Goal: Entertainment & Leisure: Consume media (video, audio)

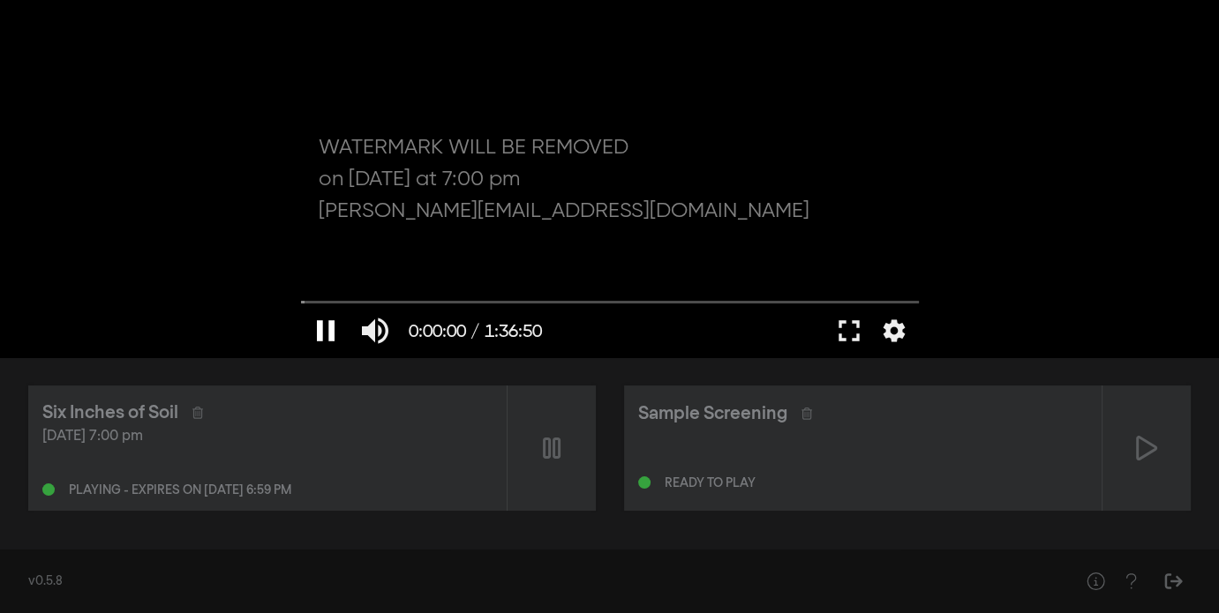
click at [329, 328] on button "pause" at bounding box center [325, 330] width 49 height 53
click at [328, 328] on button "play_arrow" at bounding box center [325, 330] width 49 height 53
click at [328, 328] on button "pause" at bounding box center [325, 330] width 49 height 53
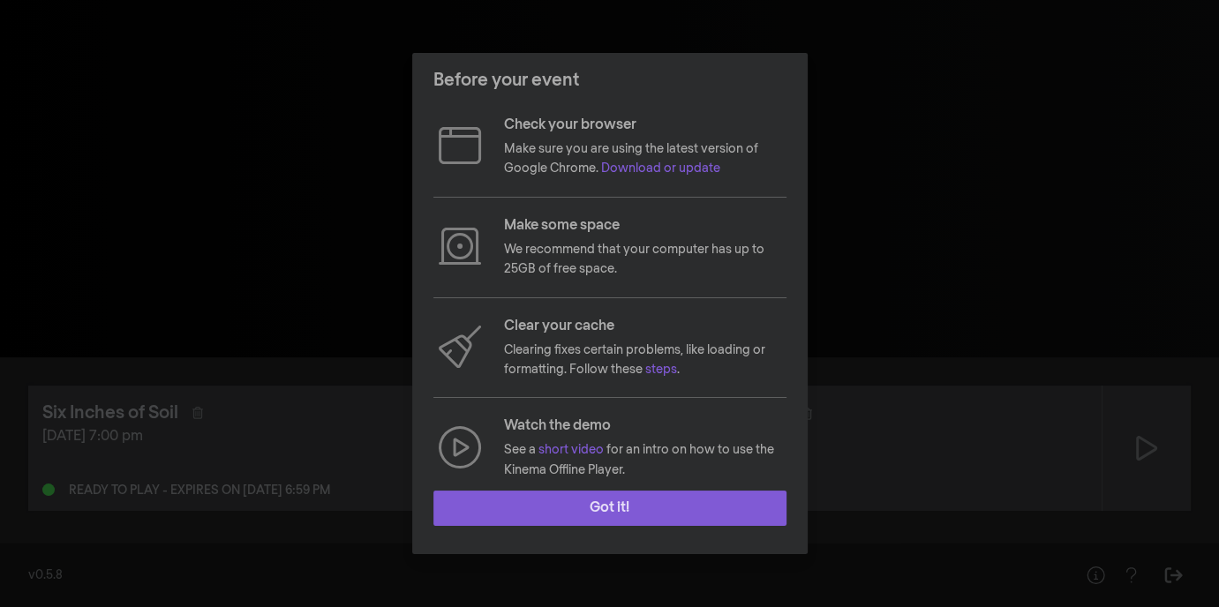
click at [563, 499] on button "Got it!" at bounding box center [609, 508] width 353 height 35
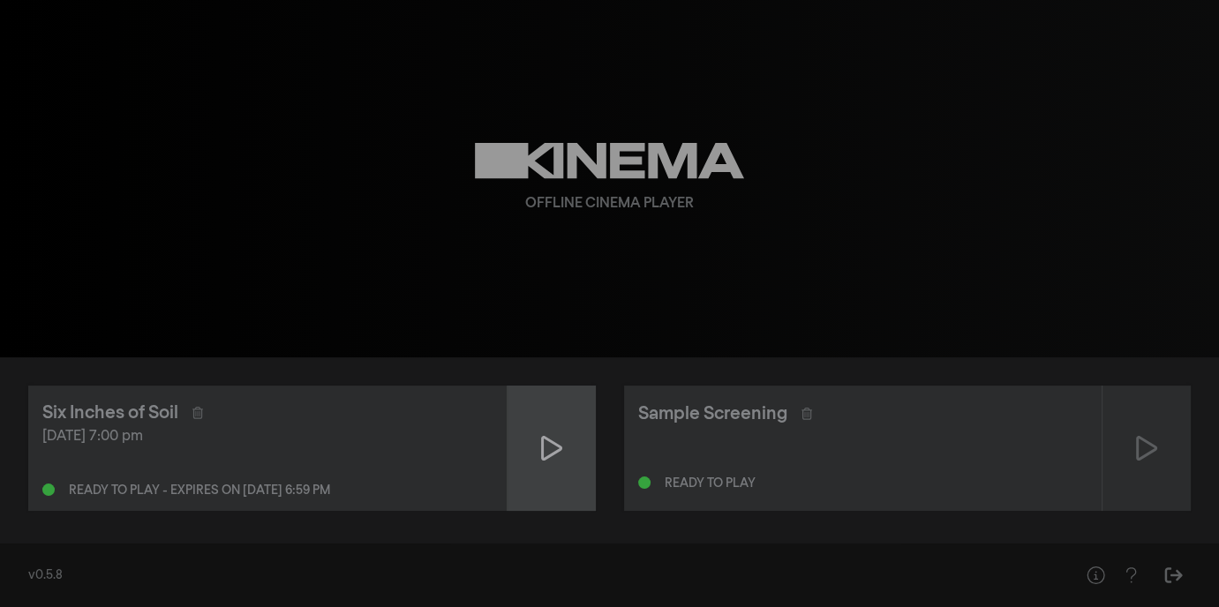
click at [551, 447] on icon at bounding box center [551, 448] width 21 height 28
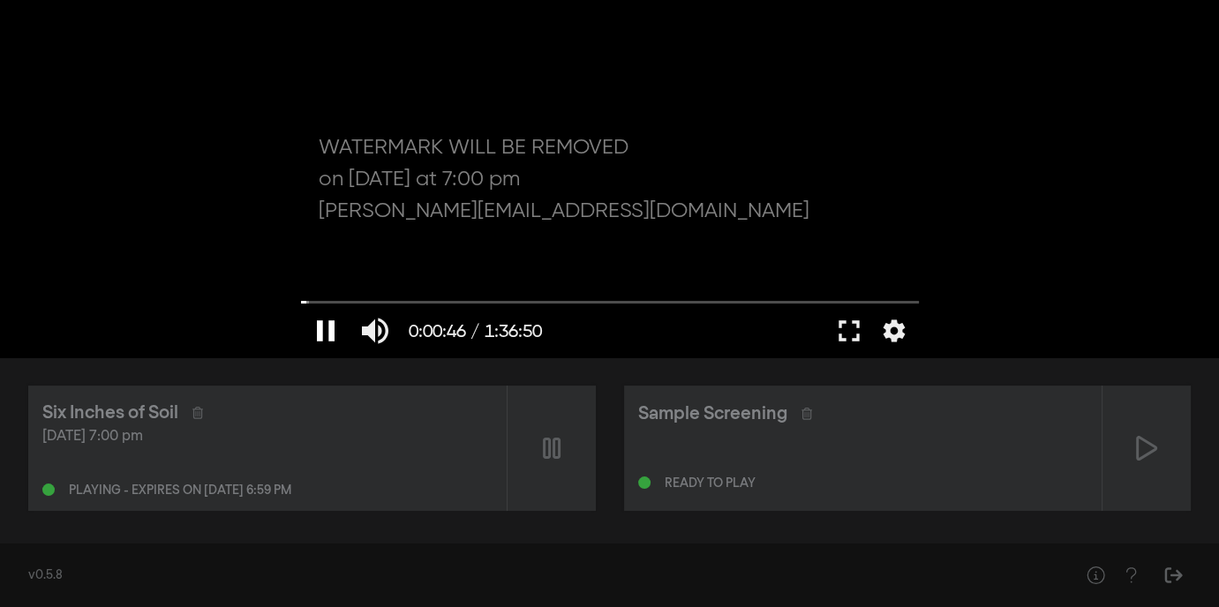
click at [336, 320] on button "pause" at bounding box center [325, 330] width 49 height 53
type input "46.596247"
